Goal: Information Seeking & Learning: Find specific page/section

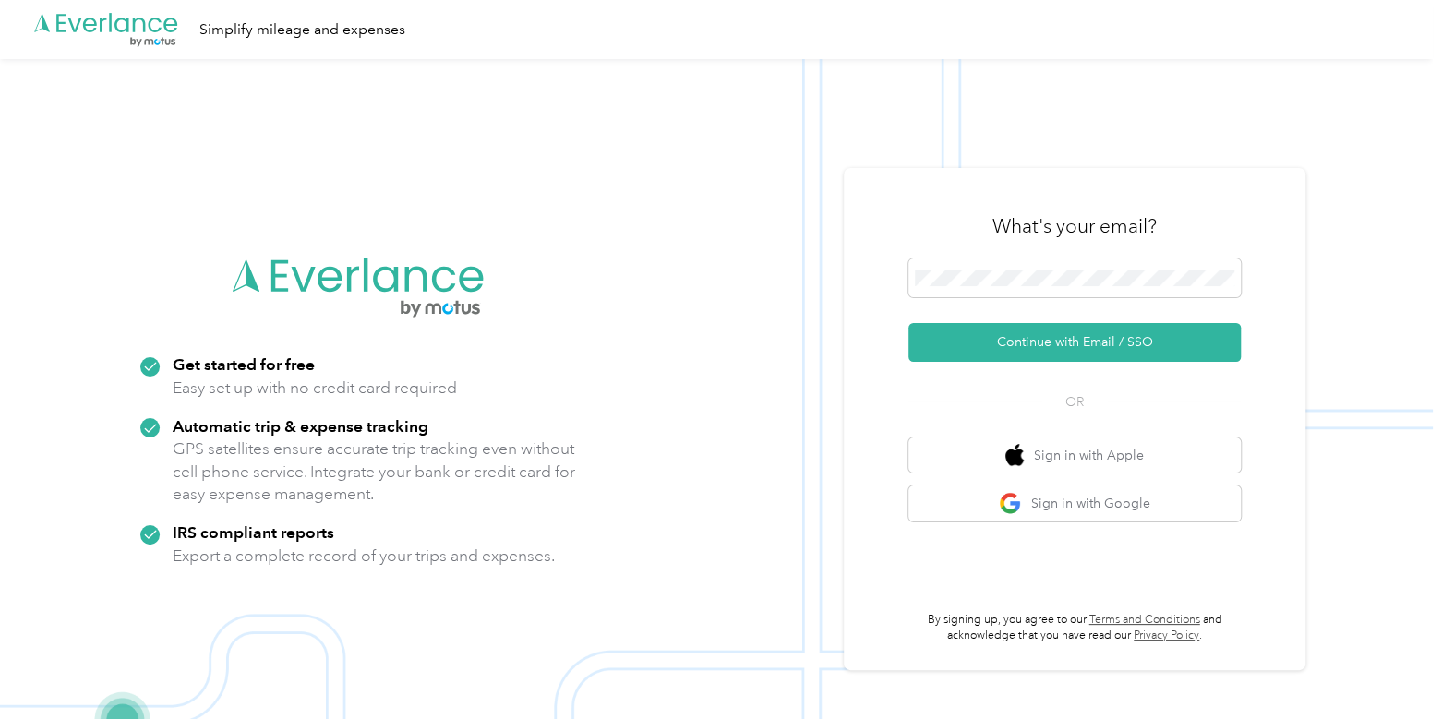
click at [115, 24] on icon at bounding box center [122, 25] width 14 height 15
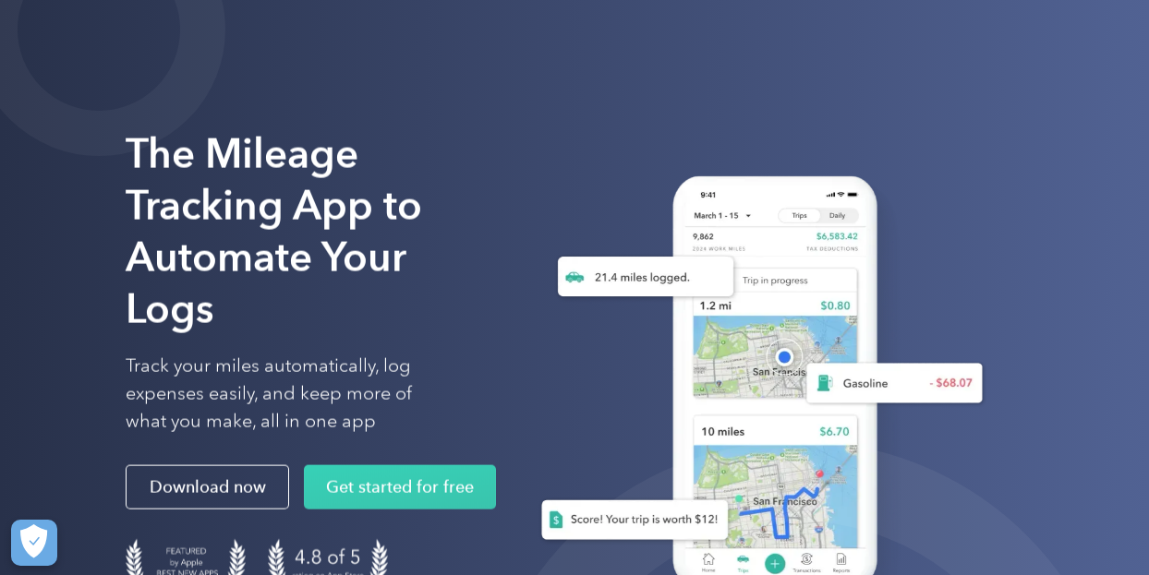
click at [741, 26] on div "Resources About us Learn about Motus Resource hub Business mileage hub IRS mile…" at bounding box center [716, 34] width 130 height 32
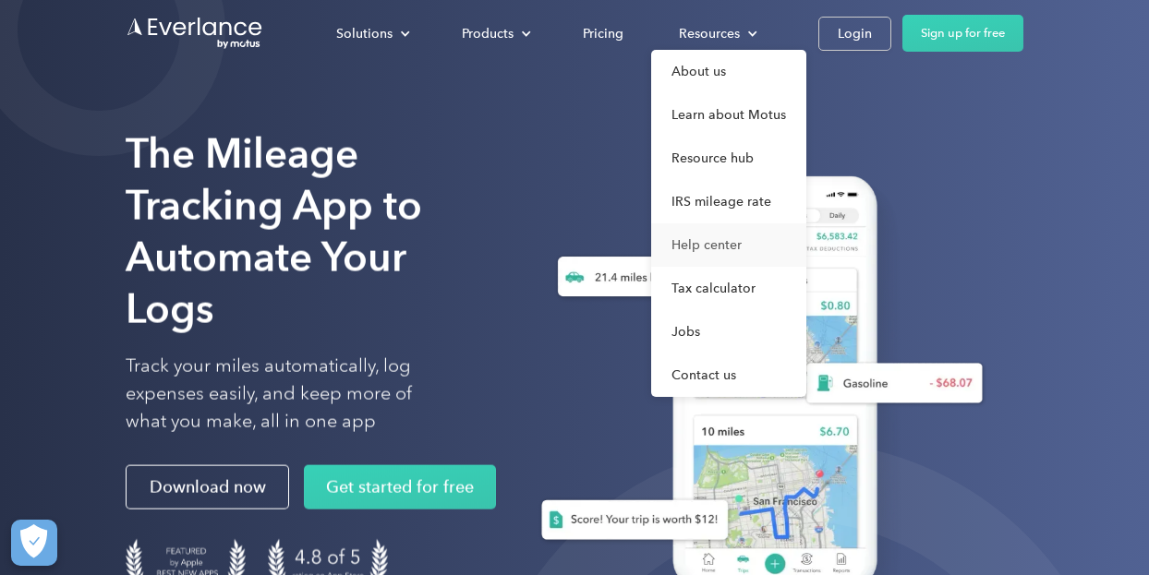
click at [724, 247] on link "Help center" at bounding box center [728, 244] width 155 height 43
